Goal: Information Seeking & Learning: Learn about a topic

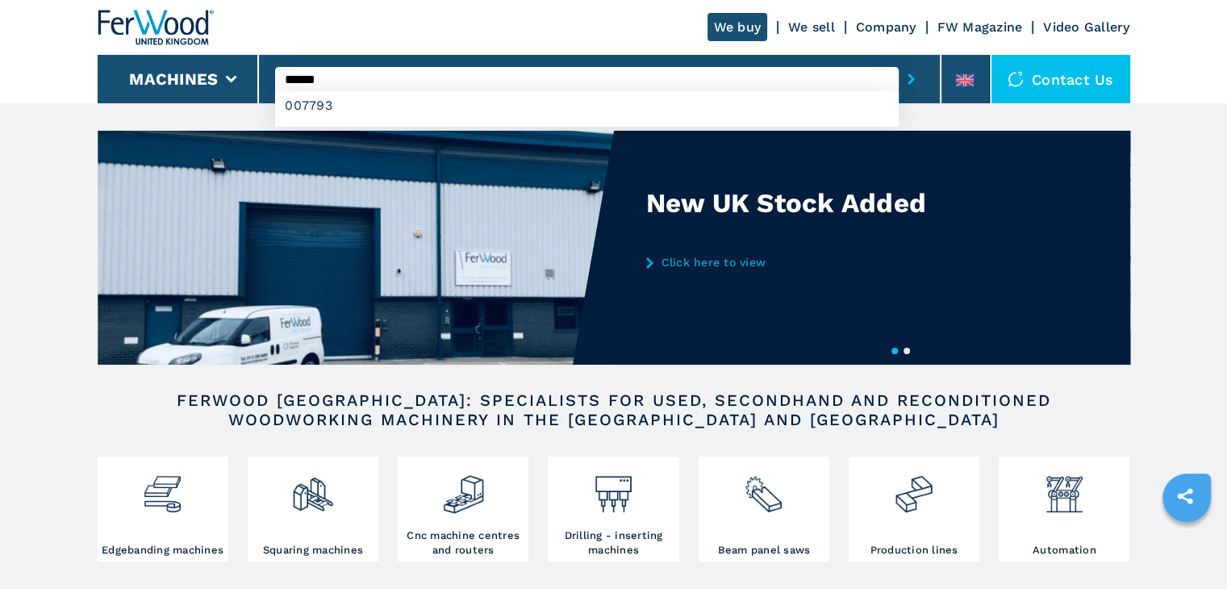
type input "******"
click at [899, 61] on button "submit-button" at bounding box center [911, 79] width 25 height 37
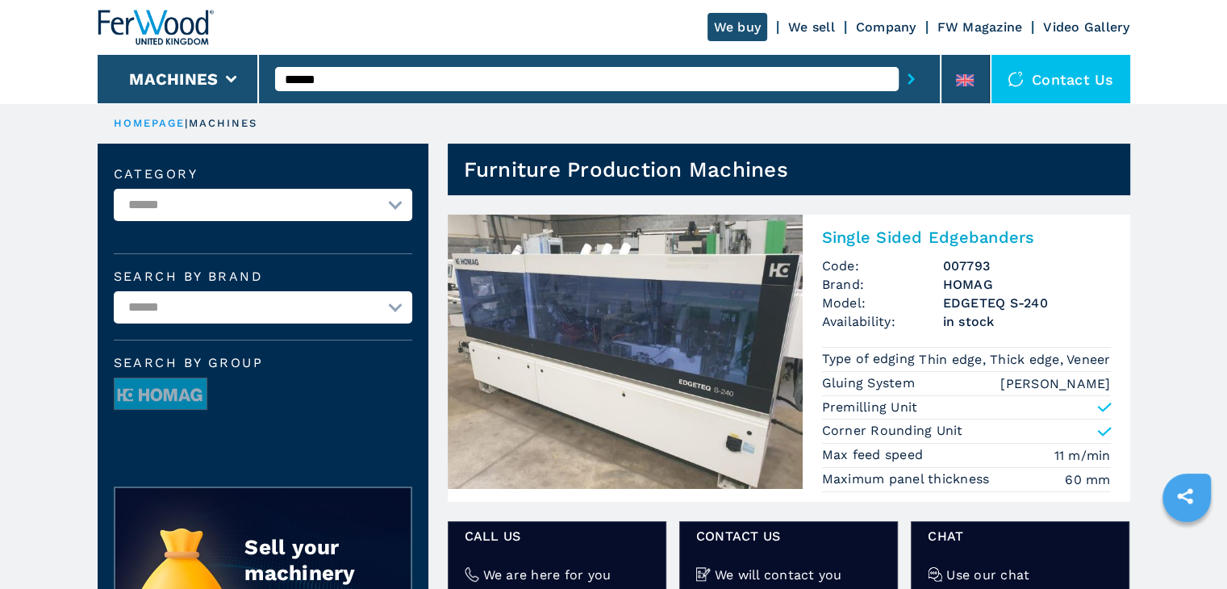
click at [965, 264] on h3 "007793" at bounding box center [1027, 266] width 168 height 19
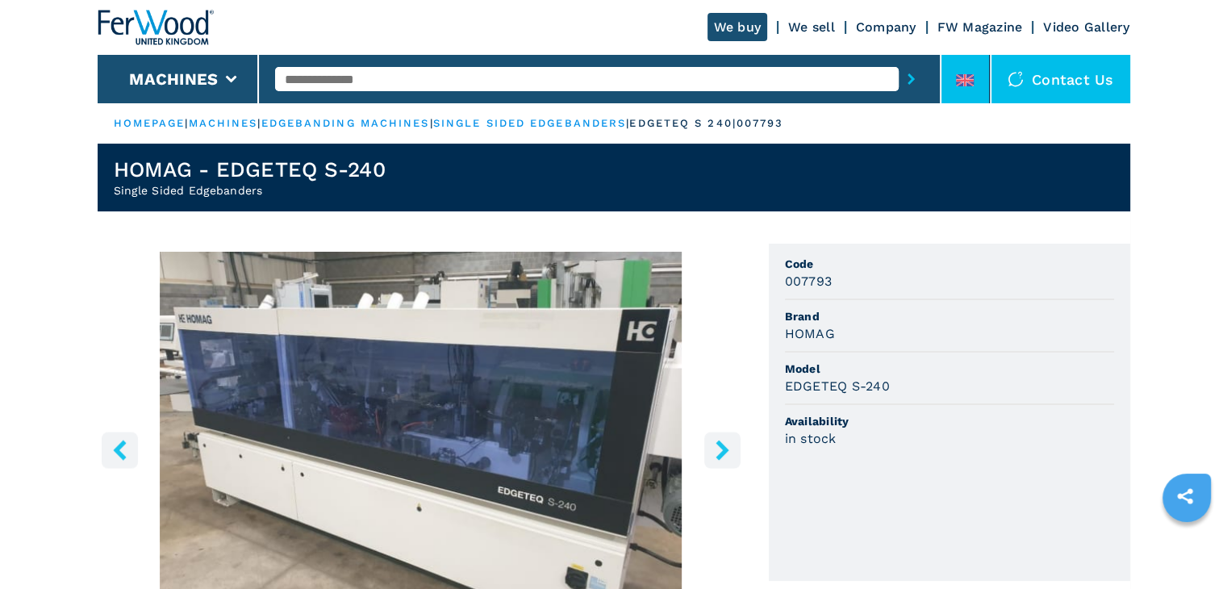
click at [945, 78] on li at bounding box center [965, 79] width 48 height 48
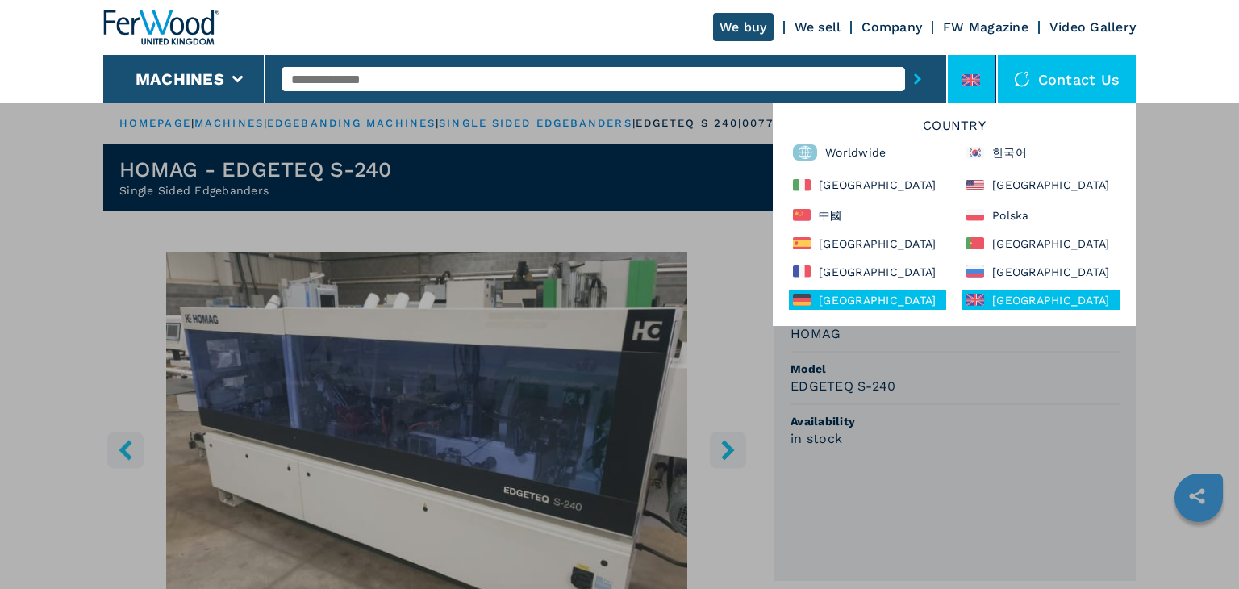
click at [849, 299] on div "Deutschland" at bounding box center [867, 300] width 157 height 20
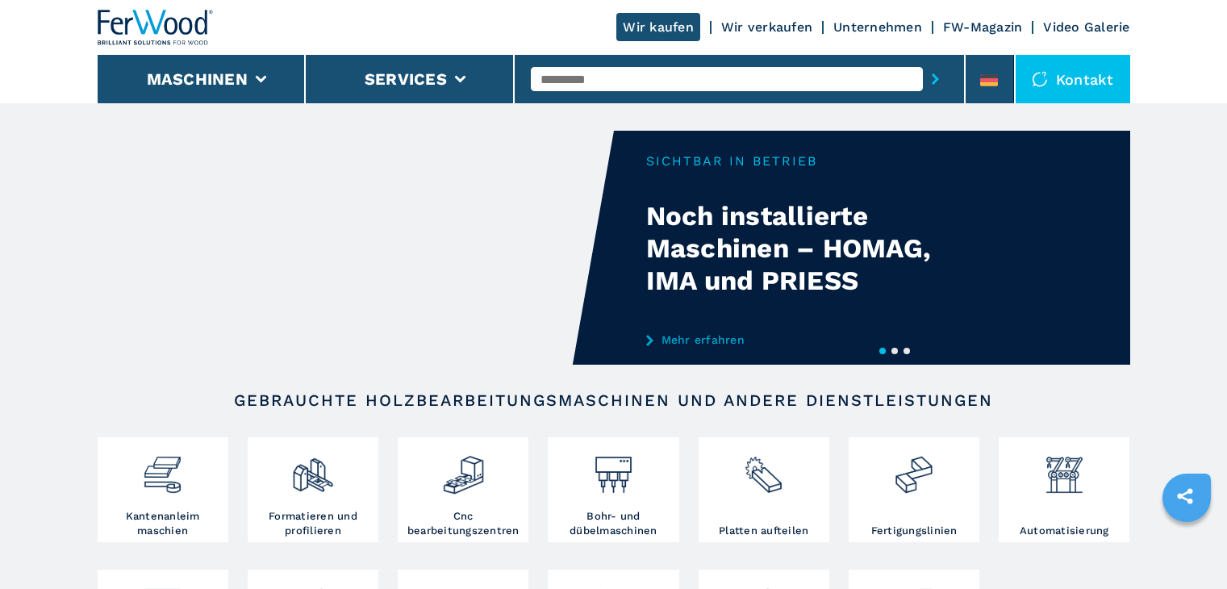
click at [507, 73] on li "Services" at bounding box center [410, 79] width 209 height 48
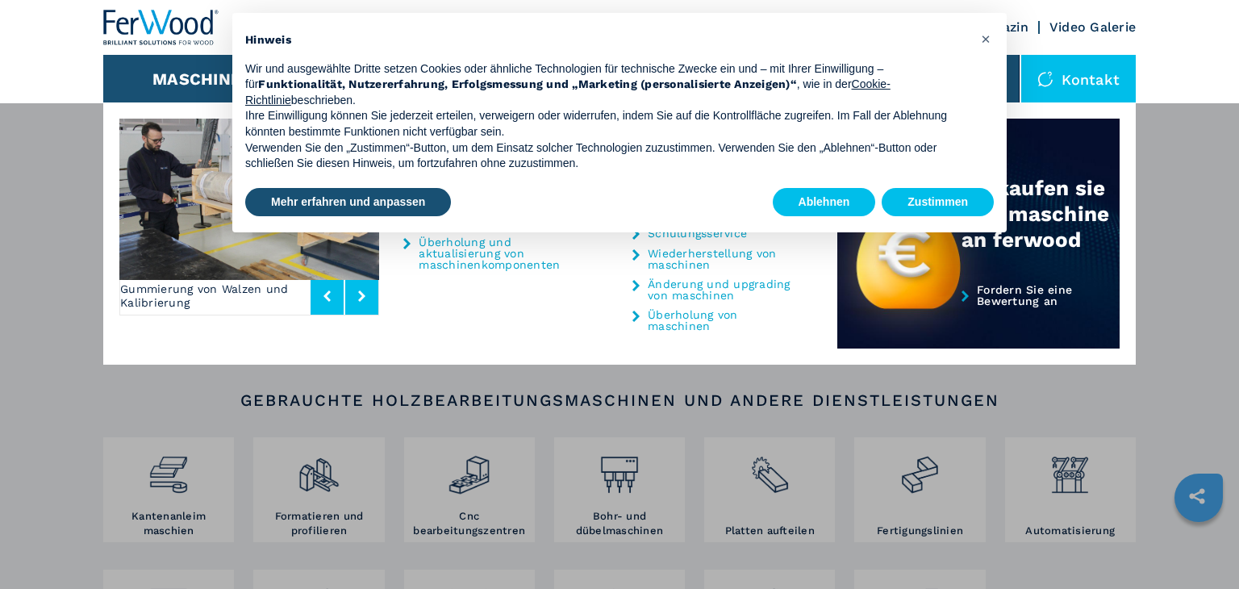
click at [613, 78] on strong "Funktionalität, Nutzererfahrung, Erfolgsmessung und „Marketing (personalisierte…" at bounding box center [527, 83] width 539 height 13
drag, startPoint x: 982, startPoint y: 40, endPoint x: 839, endPoint y: 57, distance: 143.9
click at [977, 40] on button "×" at bounding box center [986, 39] width 26 height 26
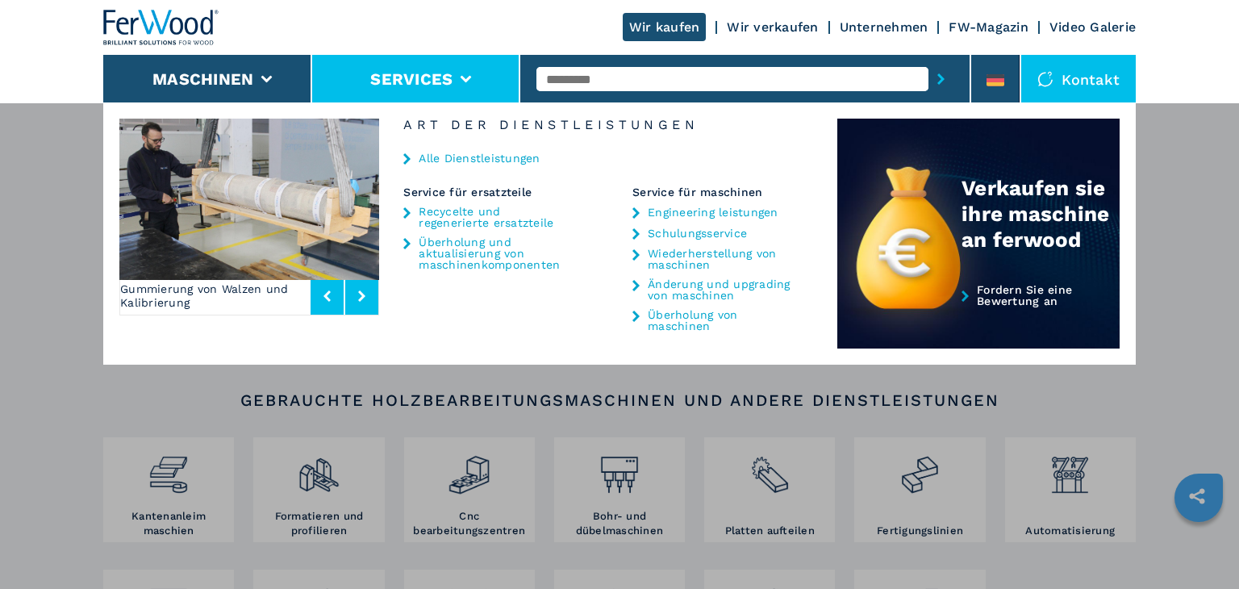
click at [580, 92] on div at bounding box center [744, 79] width 417 height 37
click at [591, 89] on input "text" at bounding box center [732, 79] width 392 height 24
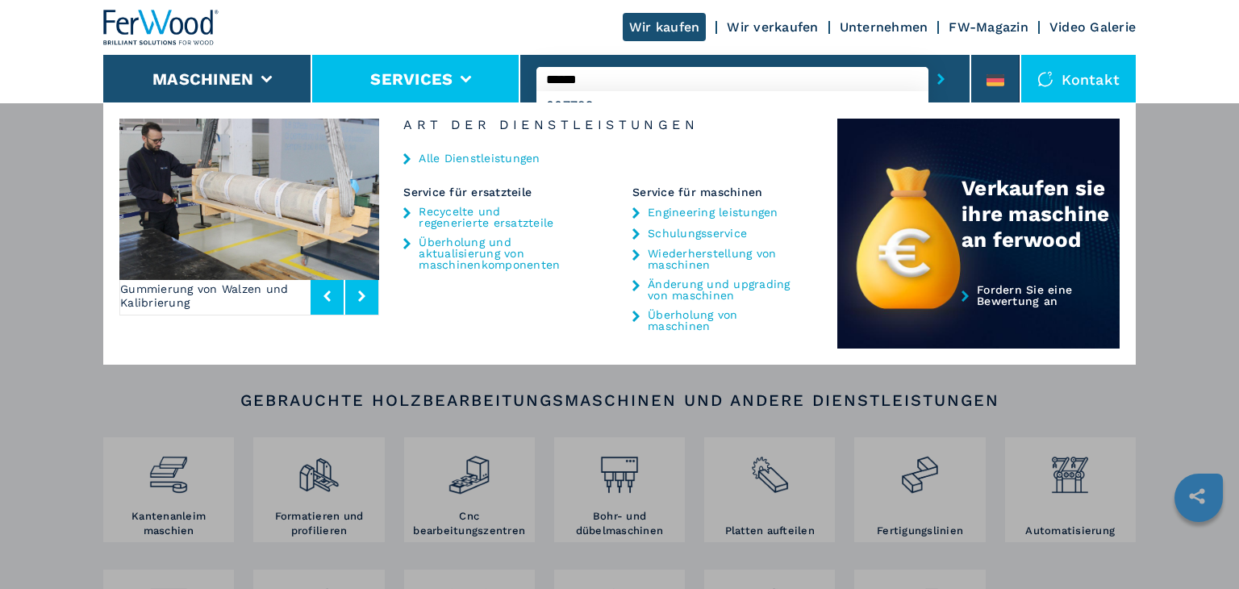
type input "******"
click at [929, 61] on button "submit-button" at bounding box center [941, 79] width 25 height 37
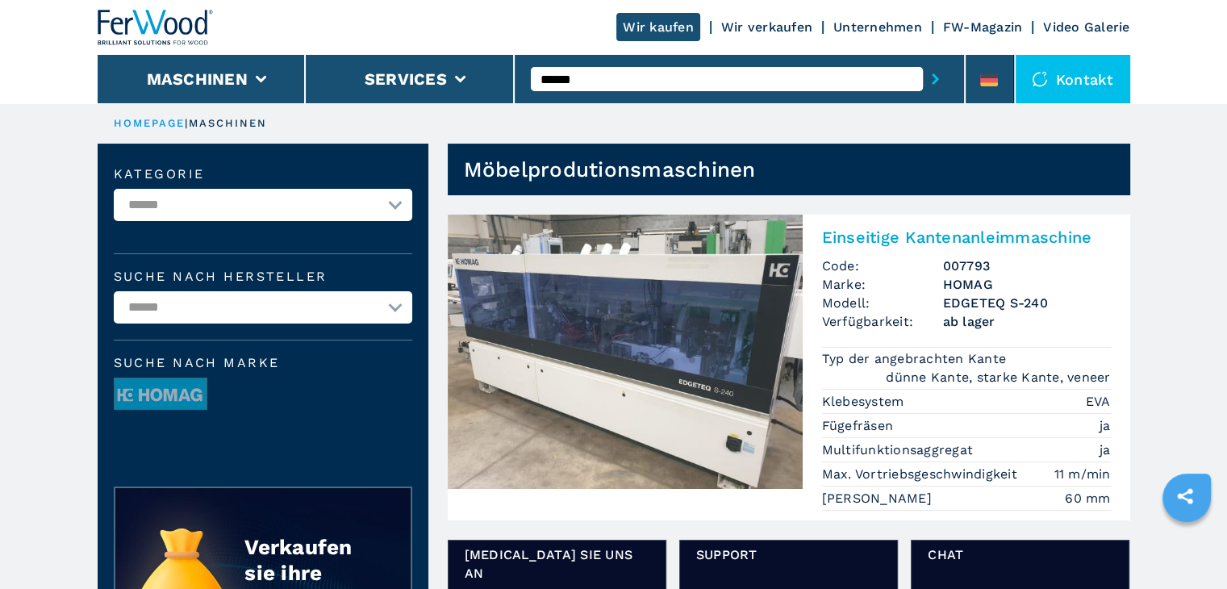
click at [995, 286] on h3 "HOMAG" at bounding box center [1027, 284] width 168 height 19
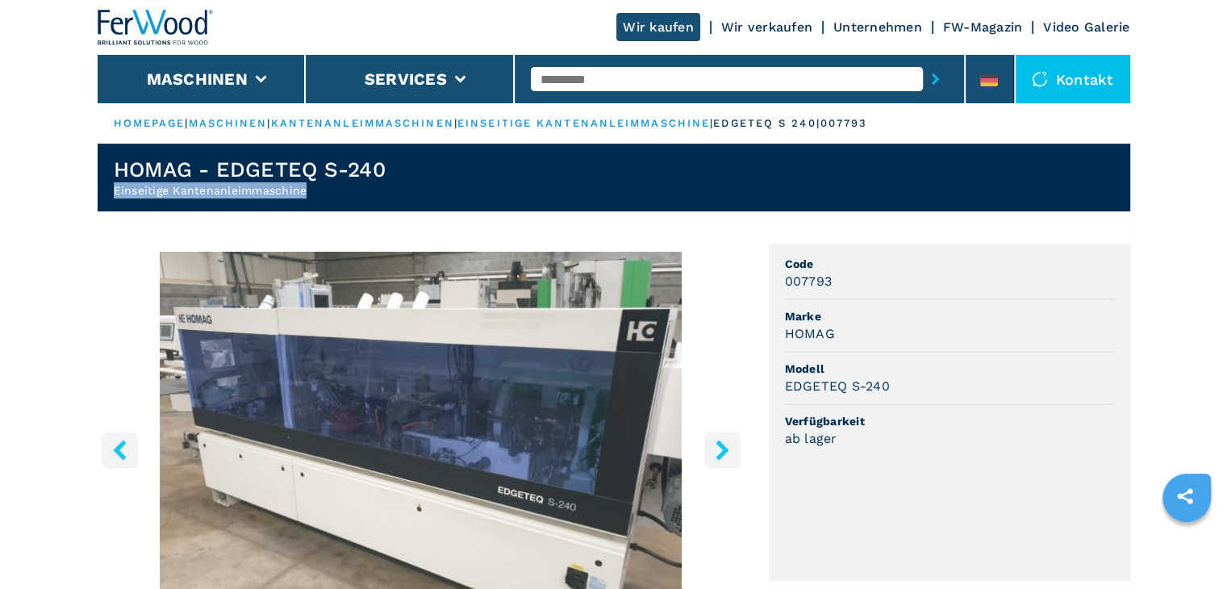
drag, startPoint x: 320, startPoint y: 192, endPoint x: 110, endPoint y: 189, distance: 210.6
click at [110, 189] on header "HOMAG - EDGETEQ S-240 Einseitige Kantenanleimmaschine" at bounding box center [614, 178] width 1033 height 68
copy h2 "Einseitige Kantenanleimmaschine"
click at [991, 69] on li at bounding box center [990, 79] width 48 height 48
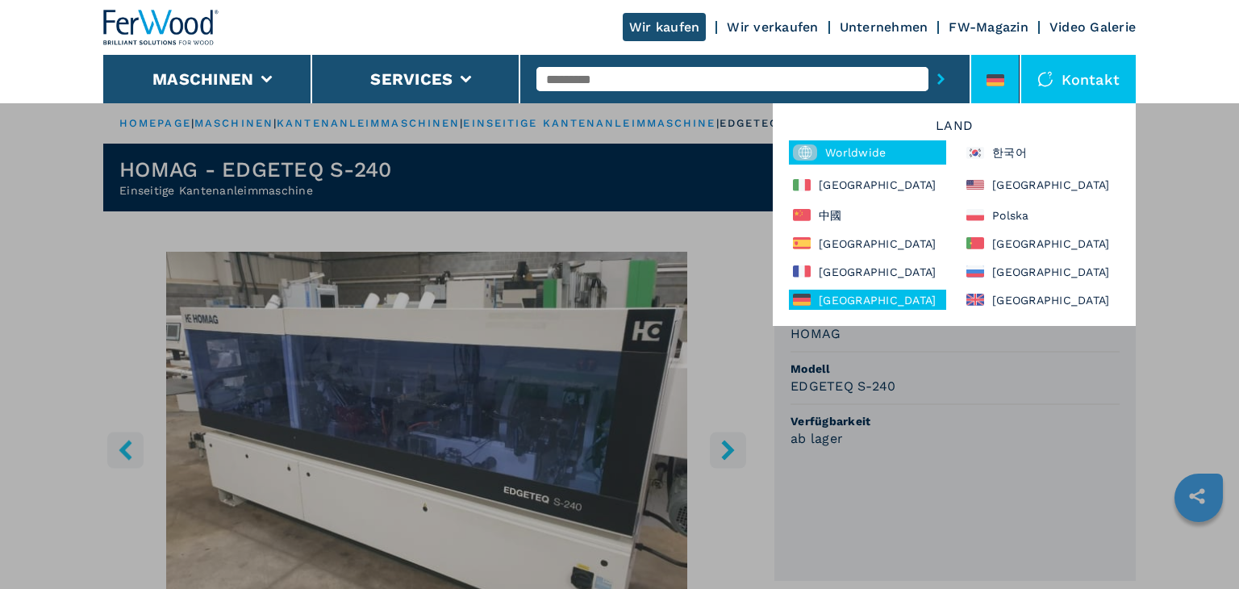
click at [852, 149] on div "Worldwide" at bounding box center [867, 152] width 157 height 24
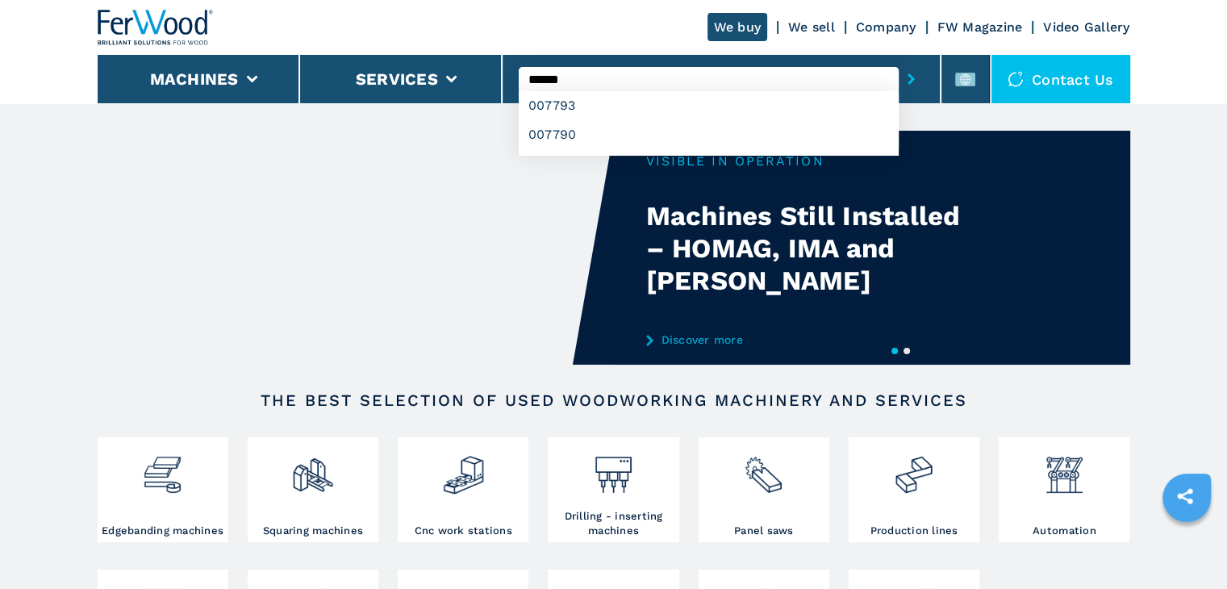
type input "******"
click at [899, 61] on button "submit-button" at bounding box center [911, 79] width 25 height 37
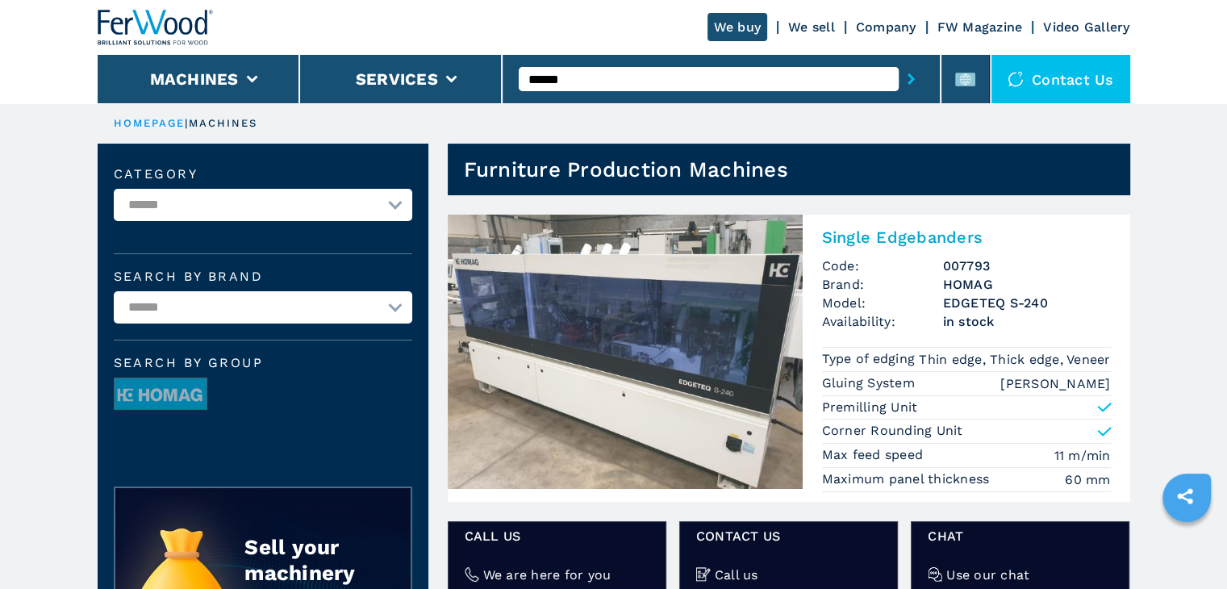
click at [971, 272] on h3 "007793" at bounding box center [1027, 266] width 168 height 19
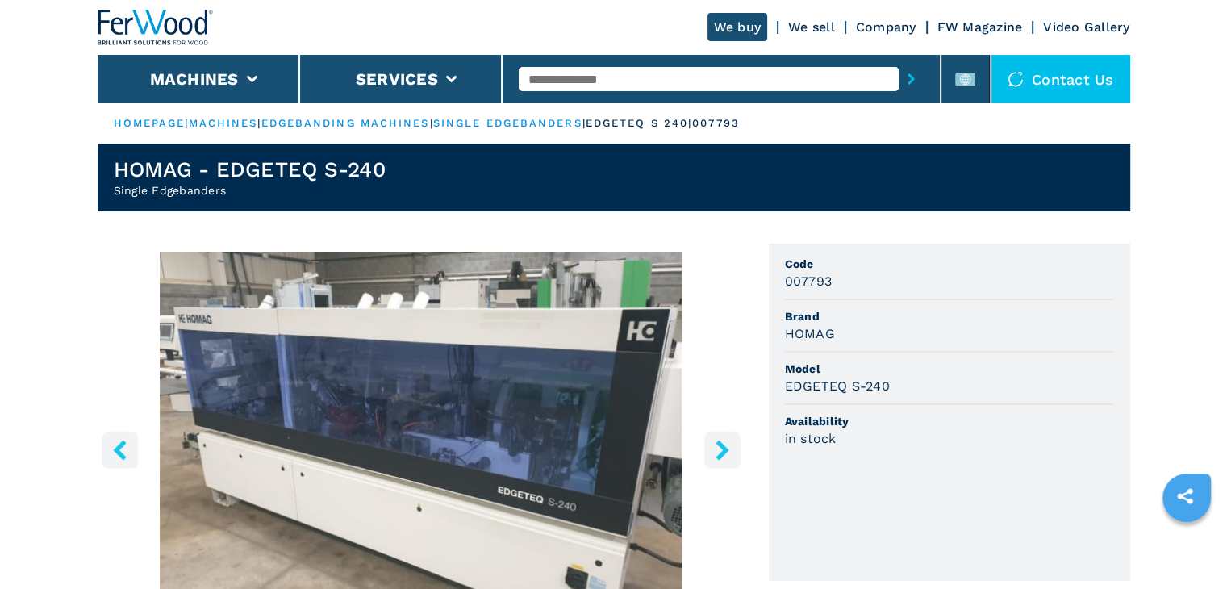
click at [805, 278] on h3 "007793" at bounding box center [809, 281] width 48 height 19
click at [817, 338] on h3 "HOMAG" at bounding box center [810, 333] width 50 height 19
drag, startPoint x: 913, startPoint y: 385, endPoint x: 770, endPoint y: 387, distance: 142.8
click at [770, 387] on ul "Code 007793 Brand HOMAG Model EDGETEQ S-240 Availability in stock" at bounding box center [949, 412] width 361 height 337
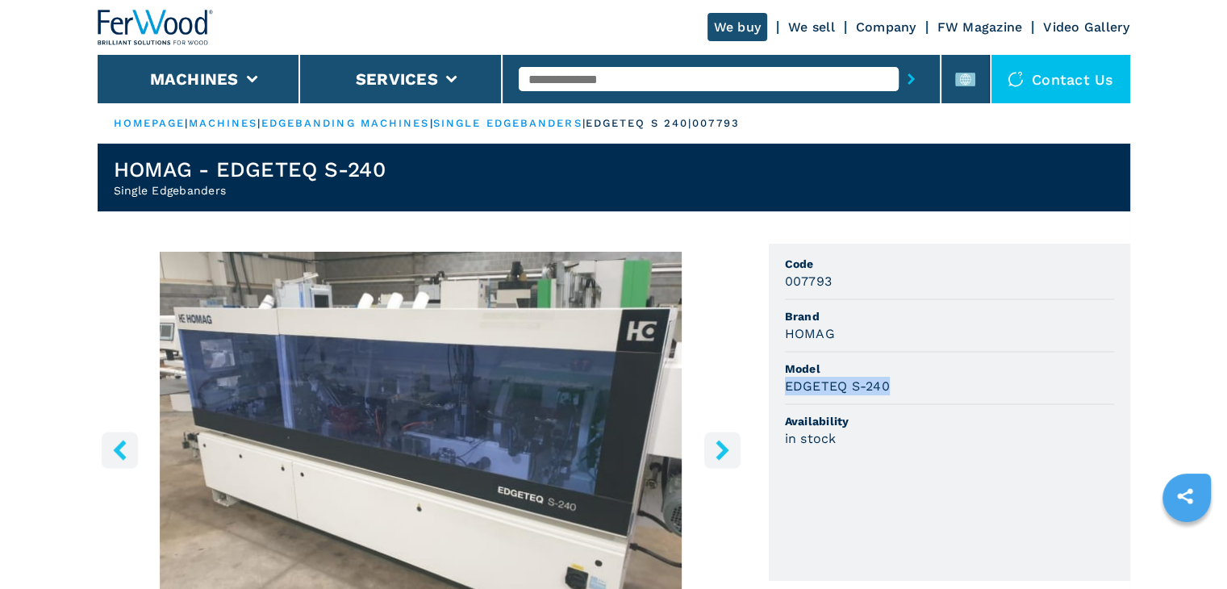
copy h3 "EDGETEQ S-240"
click at [470, 404] on img "Go to Slide 1" at bounding box center [421, 447] width 647 height 391
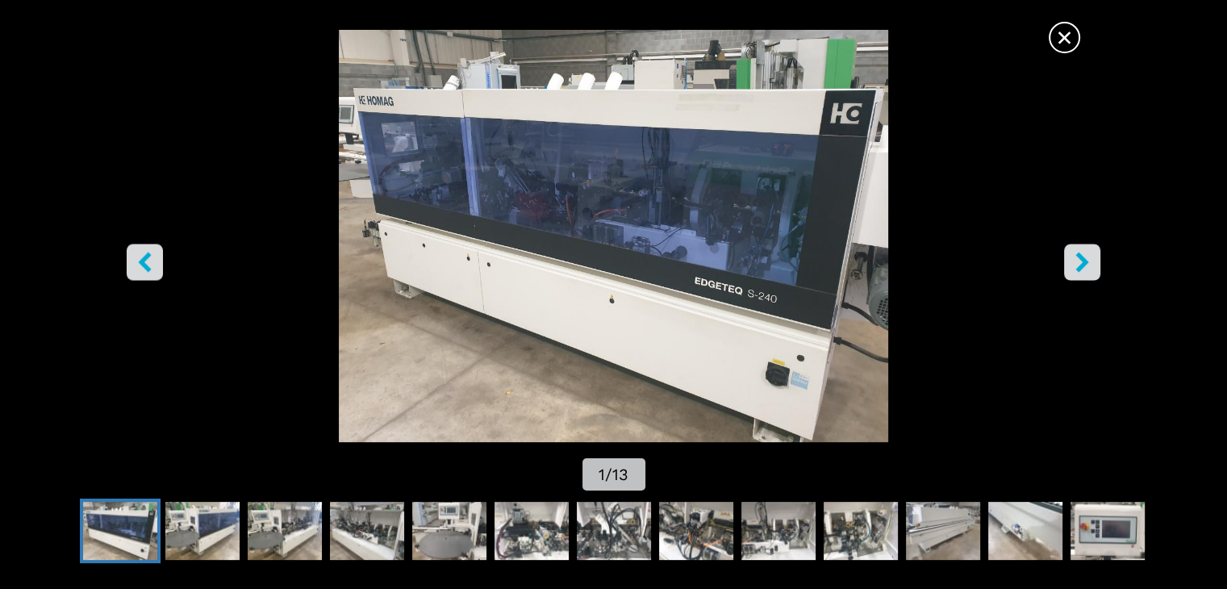
click at [1074, 259] on icon "right-button" at bounding box center [1082, 263] width 20 height 20
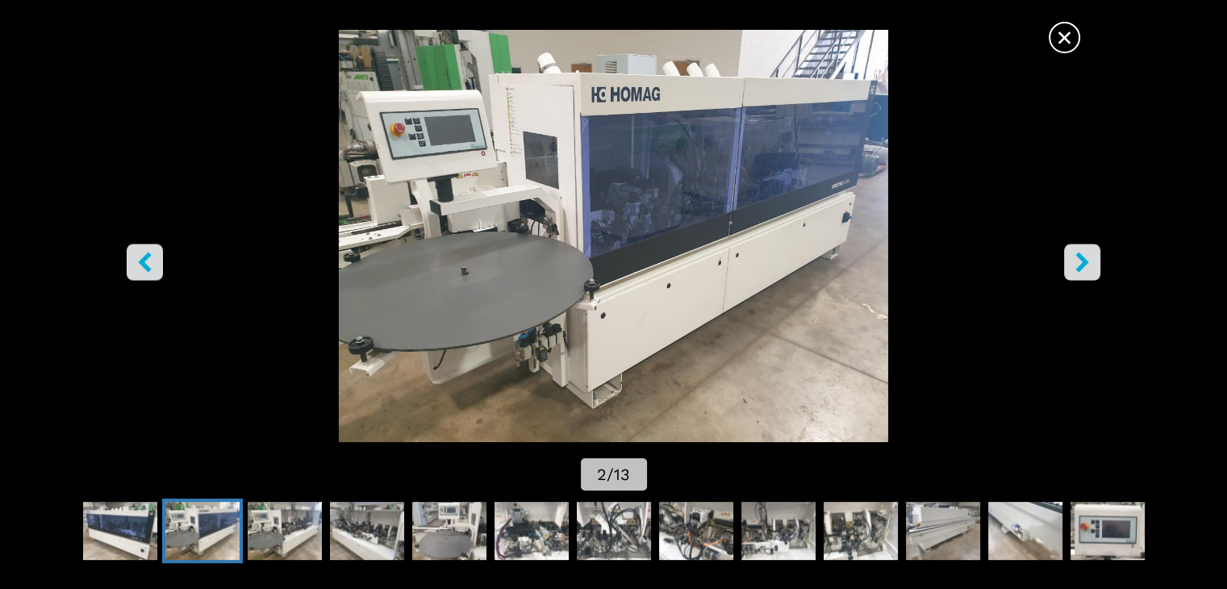
click at [1060, 40] on span "×" at bounding box center [1064, 34] width 28 height 28
